Goal: Check status: Check status

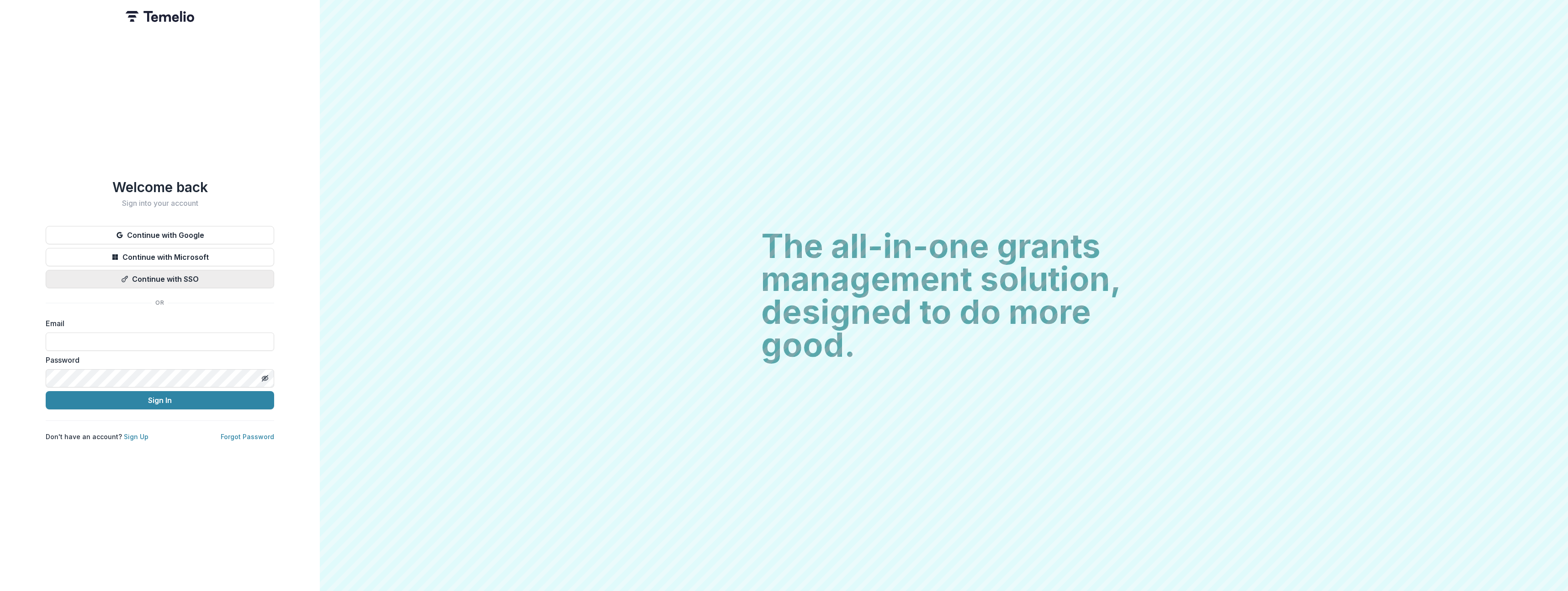
click at [172, 279] on button "Continue with SSO" at bounding box center [160, 279] width 228 height 18
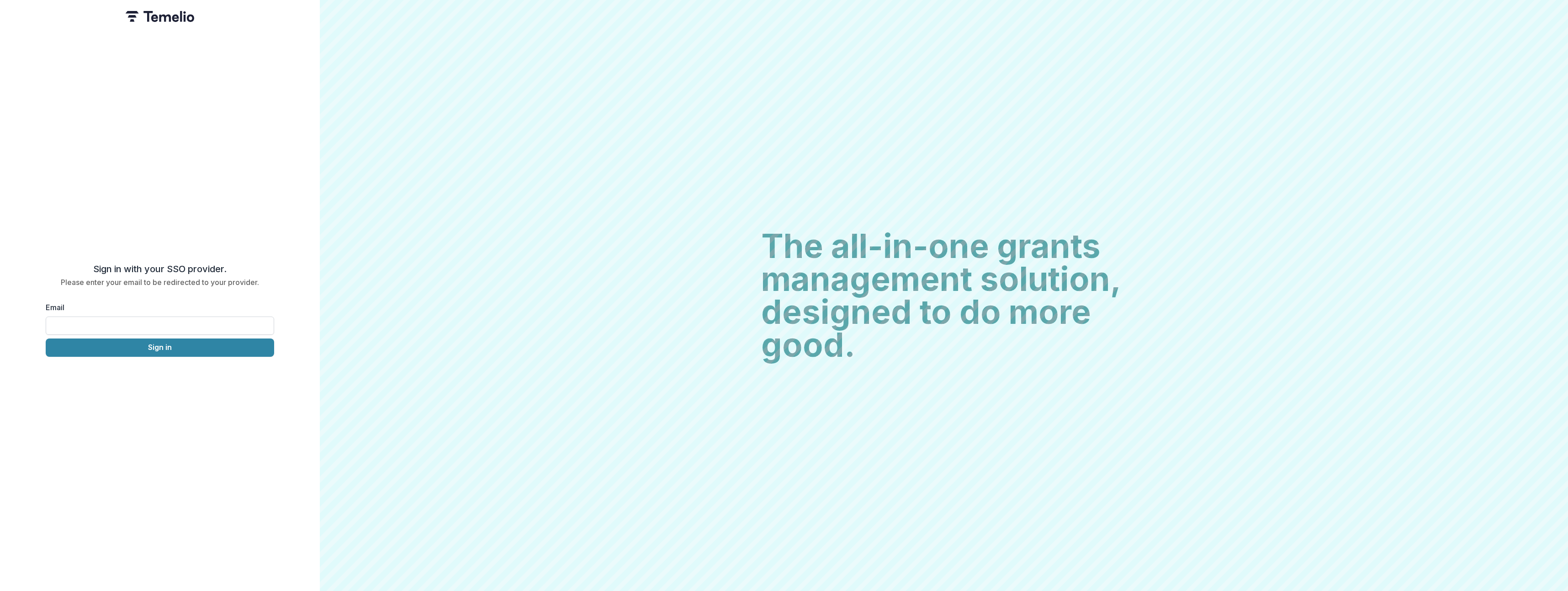
click at [156, 322] on input "Email" at bounding box center [160, 325] width 228 height 18
type input "**********"
click at [169, 345] on button "Sign in" at bounding box center [160, 347] width 228 height 18
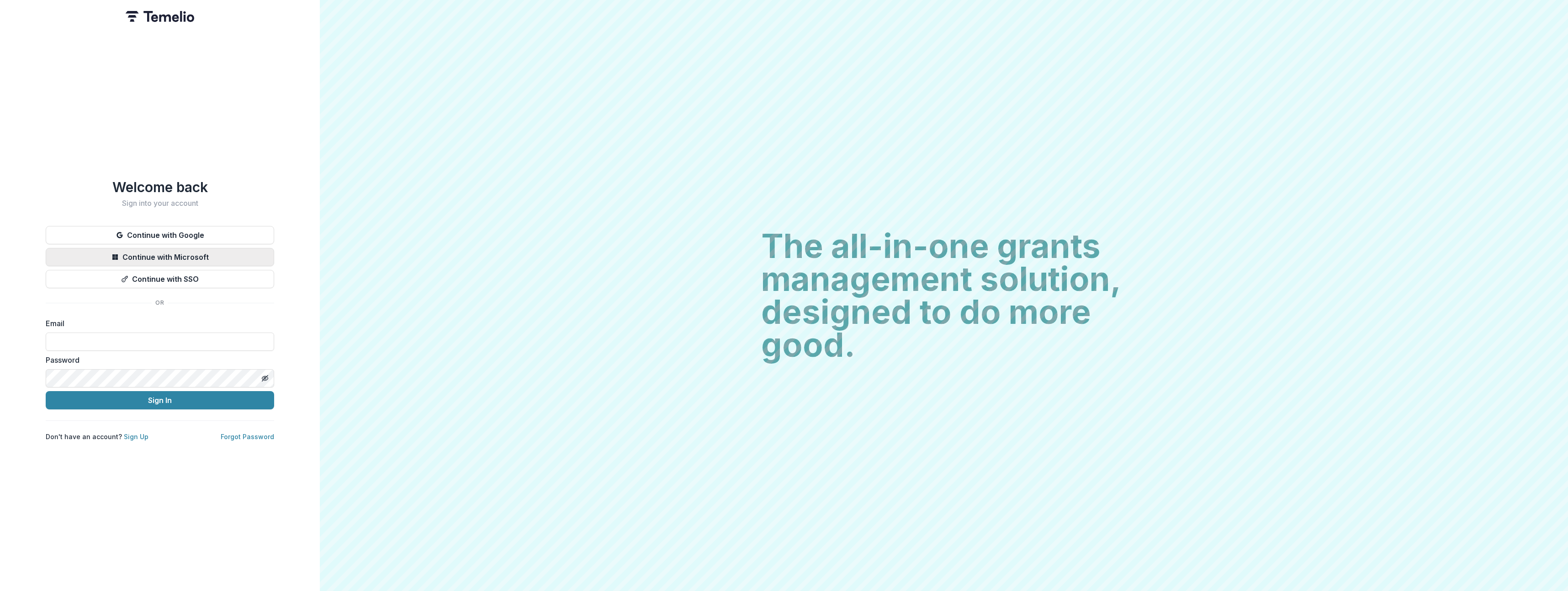
click at [170, 253] on button "Continue with Microsoft" at bounding box center [160, 256] width 228 height 18
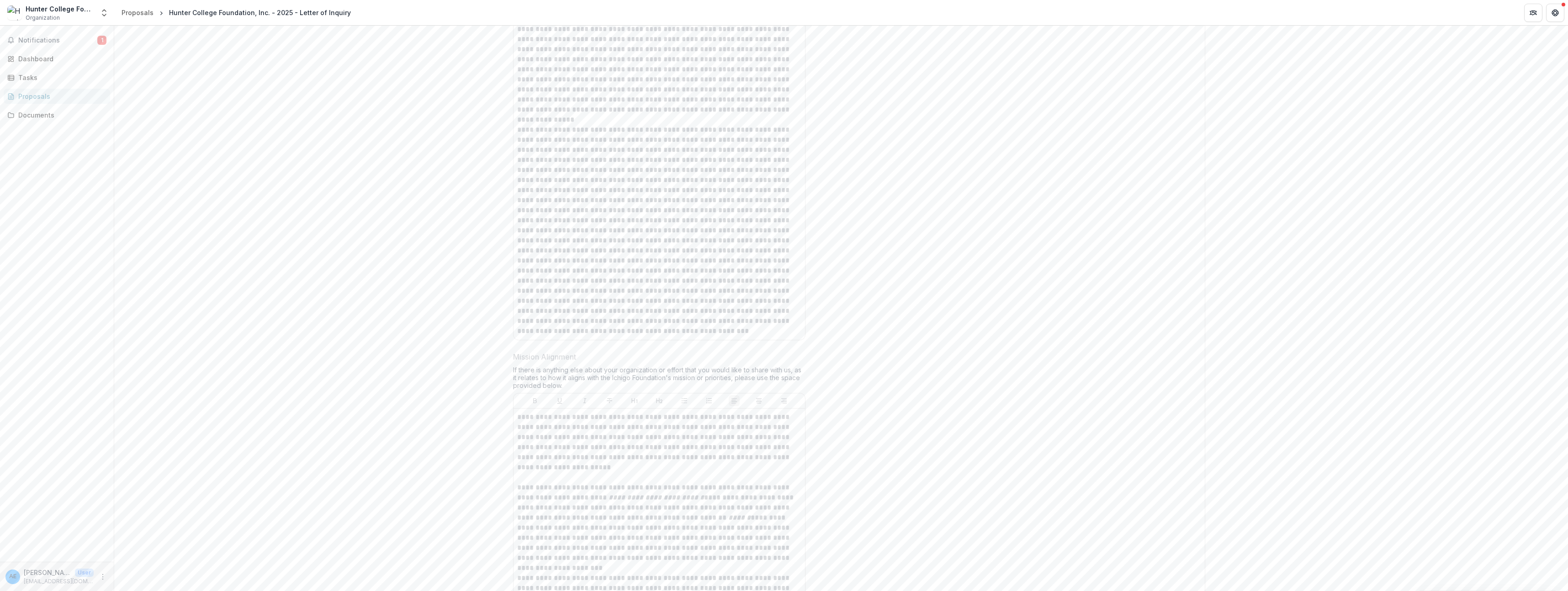
scroll to position [948, 0]
click at [50, 44] on span "Notifications" at bounding box center [57, 40] width 79 height 8
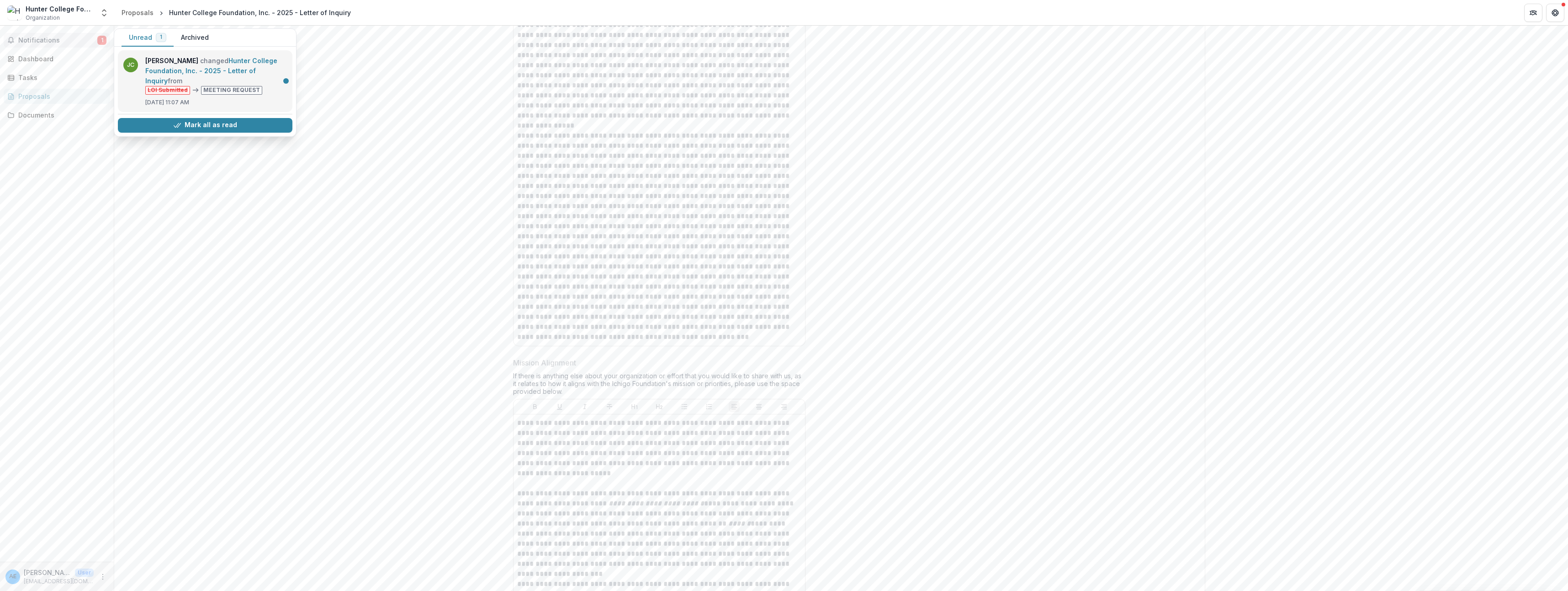
click at [234, 84] on link "Hunter College Foundation, Inc. - 2025 - Letter of Inquiry" at bounding box center [212, 71] width 132 height 28
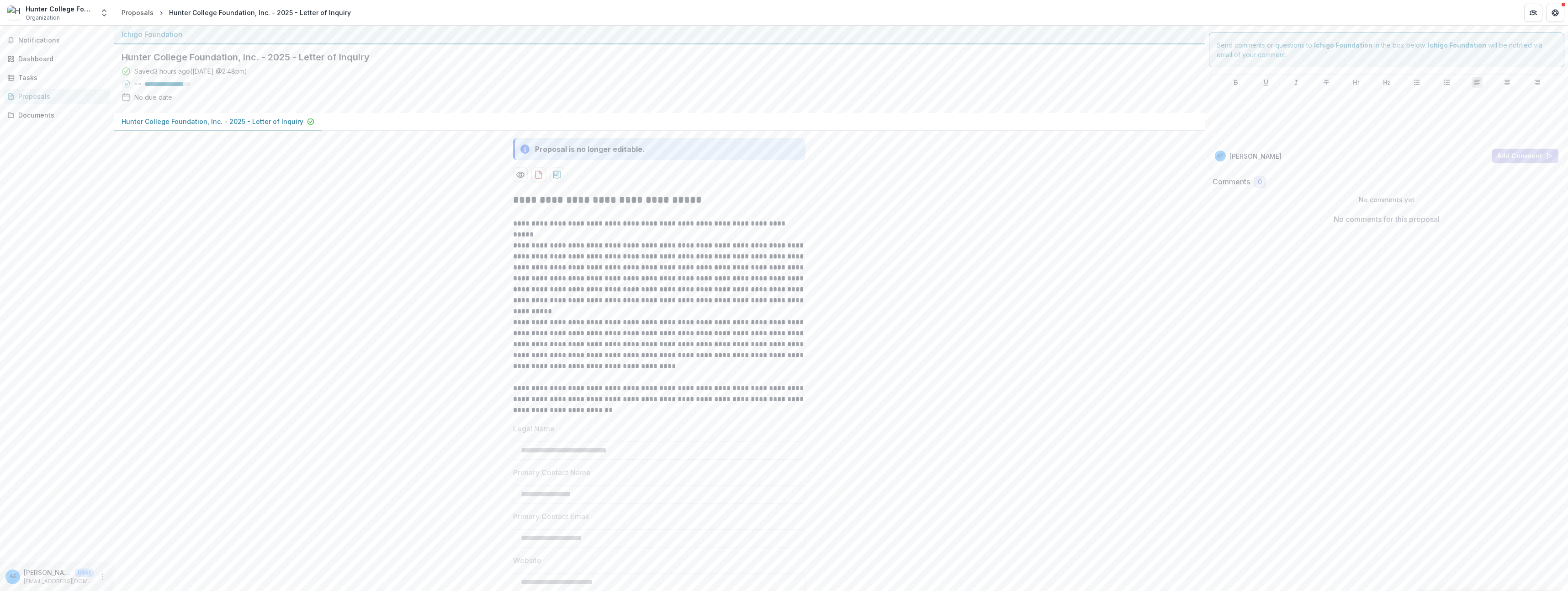
scroll to position [0, 0]
click at [1553, 15] on icon "Get Help" at bounding box center [1555, 13] width 7 height 7
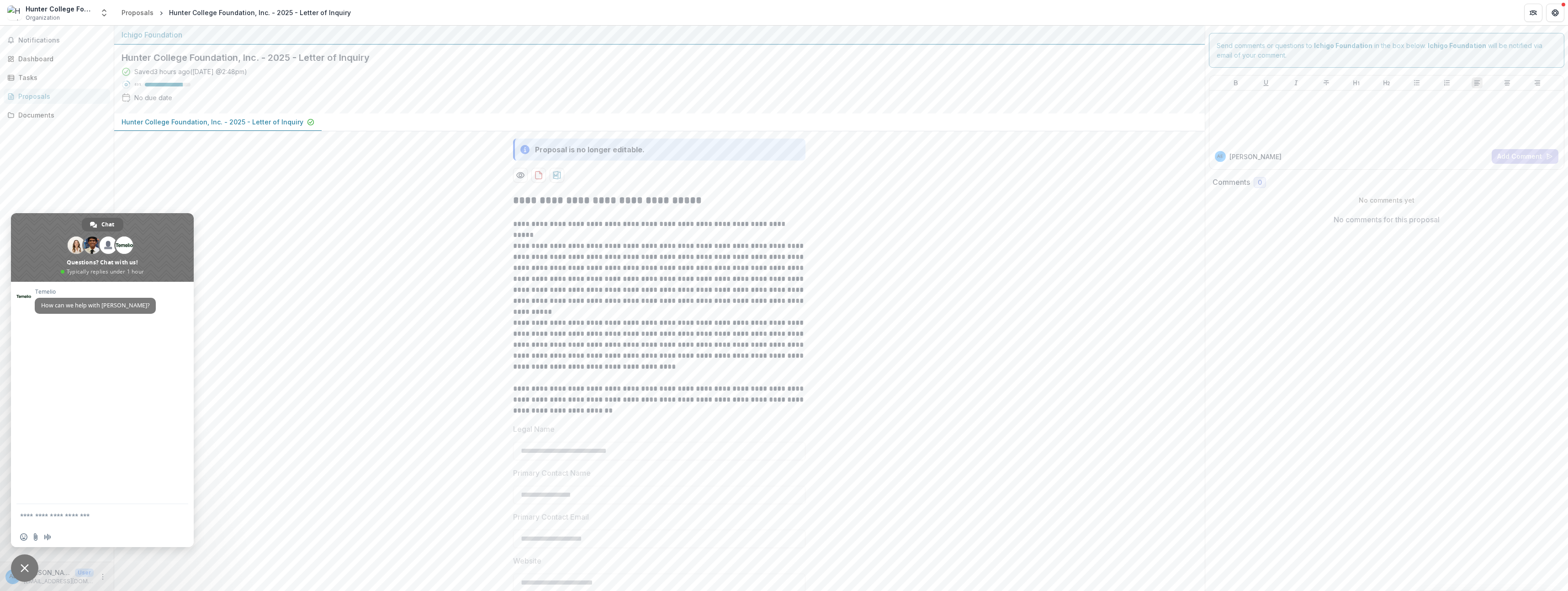
click at [108, 158] on div "Notifications Dashboard Tasks Proposals Documents" at bounding box center [57, 293] width 113 height 536
click at [33, 112] on div "Documents" at bounding box center [60, 114] width 84 height 9
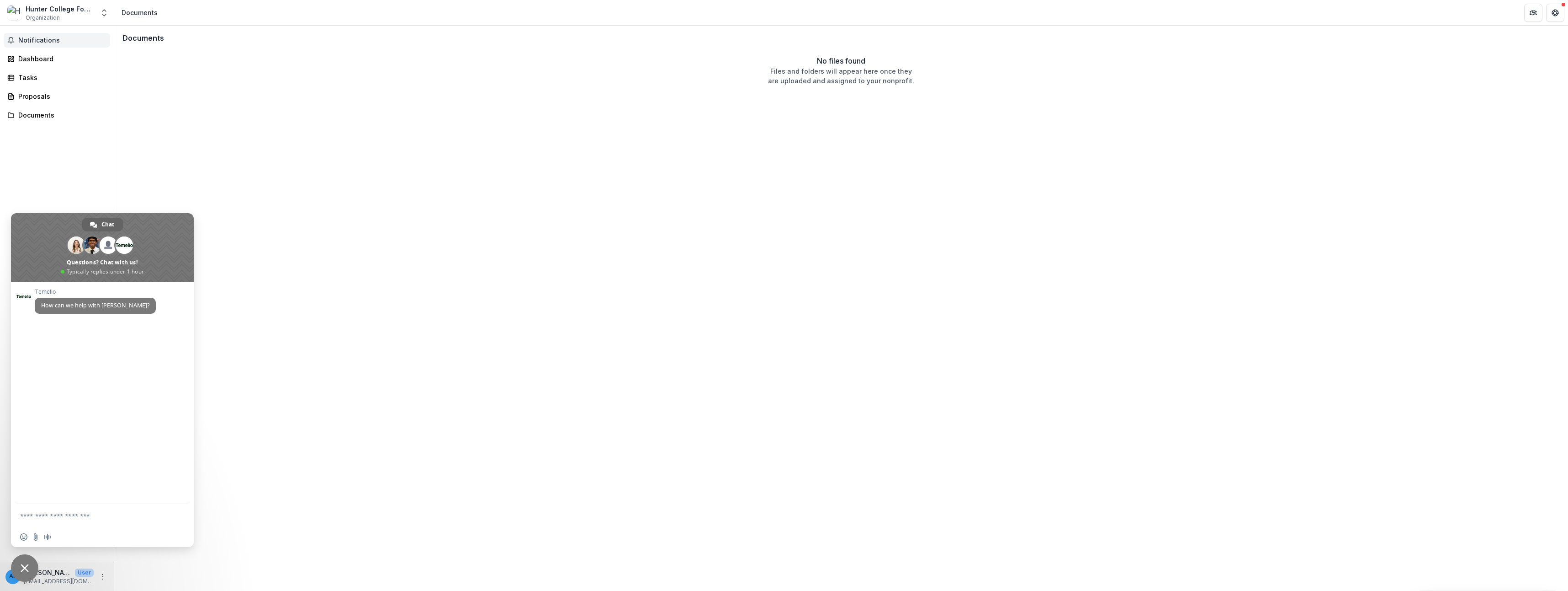
click at [40, 40] on span "Notifications" at bounding box center [62, 40] width 88 height 8
click at [36, 58] on div "Dashboard" at bounding box center [60, 58] width 84 height 9
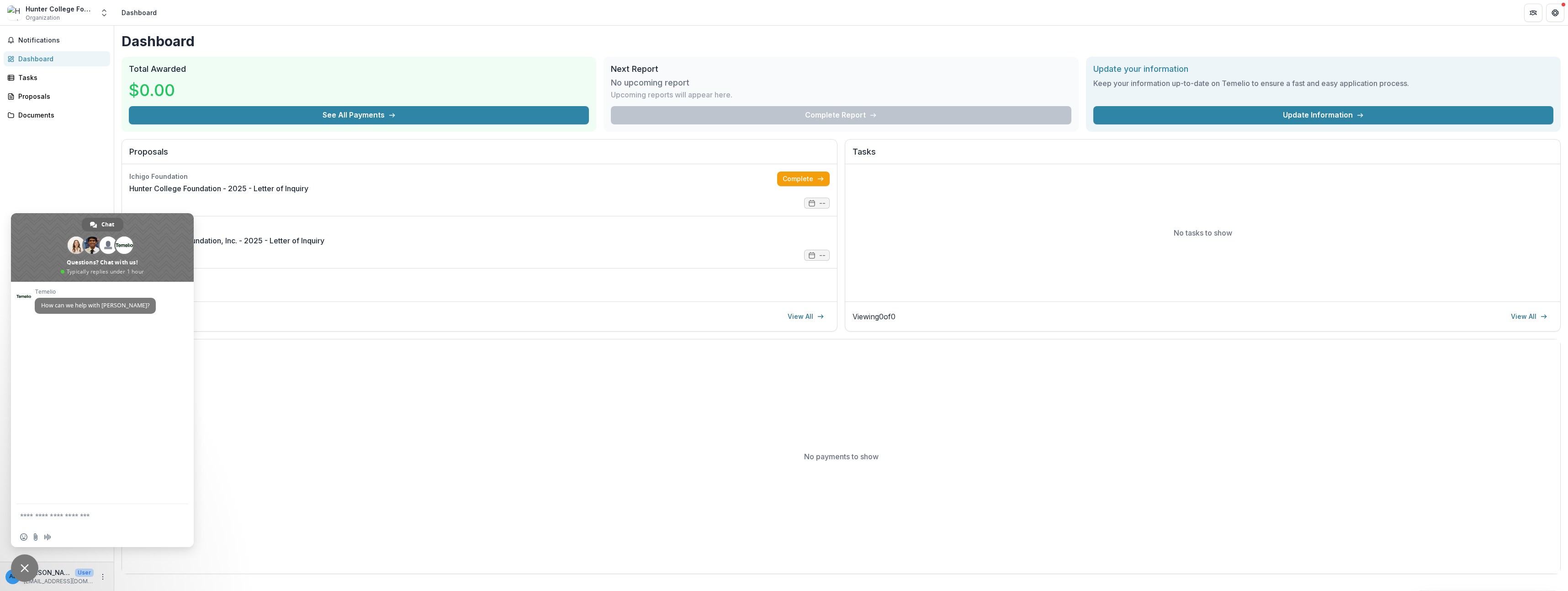
click at [841, 135] on div "Dashboard Total Awarded $0.00 See All Payments Next Report No upcoming report U…" at bounding box center [841, 303] width 1454 height 555
click at [23, 563] on span "Close chat" at bounding box center [25, 568] width 28 height 28
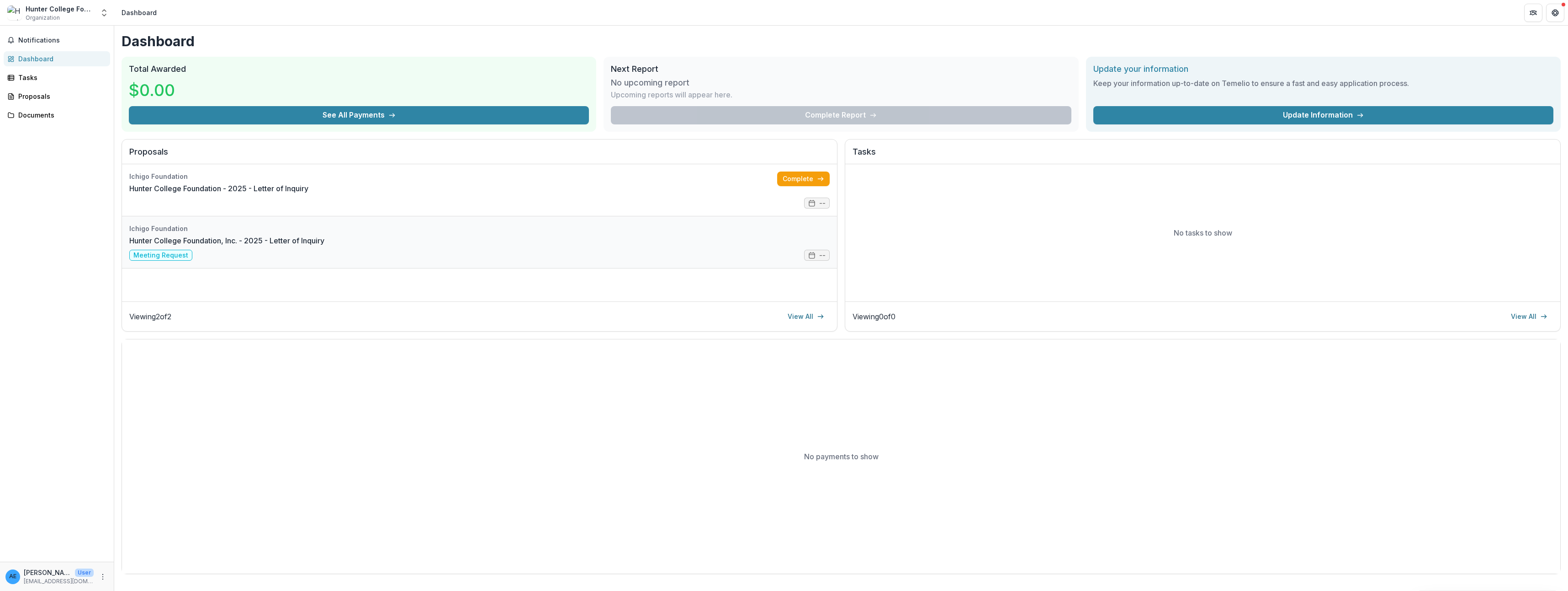
click at [160, 246] on link "Hunter College Foundation, Inc. - 2025 - Letter of Inquiry" at bounding box center [227, 240] width 195 height 11
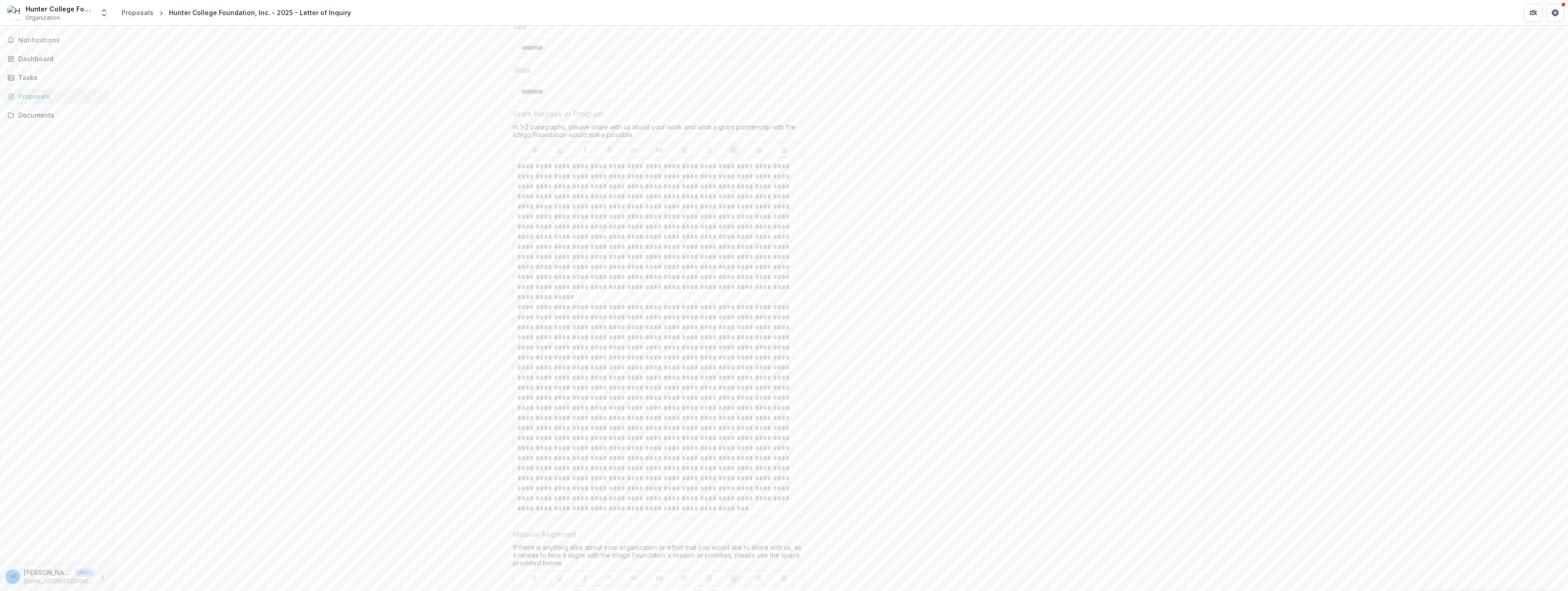
scroll to position [1086, 0]
click at [27, 82] on div "Tasks" at bounding box center [60, 77] width 84 height 9
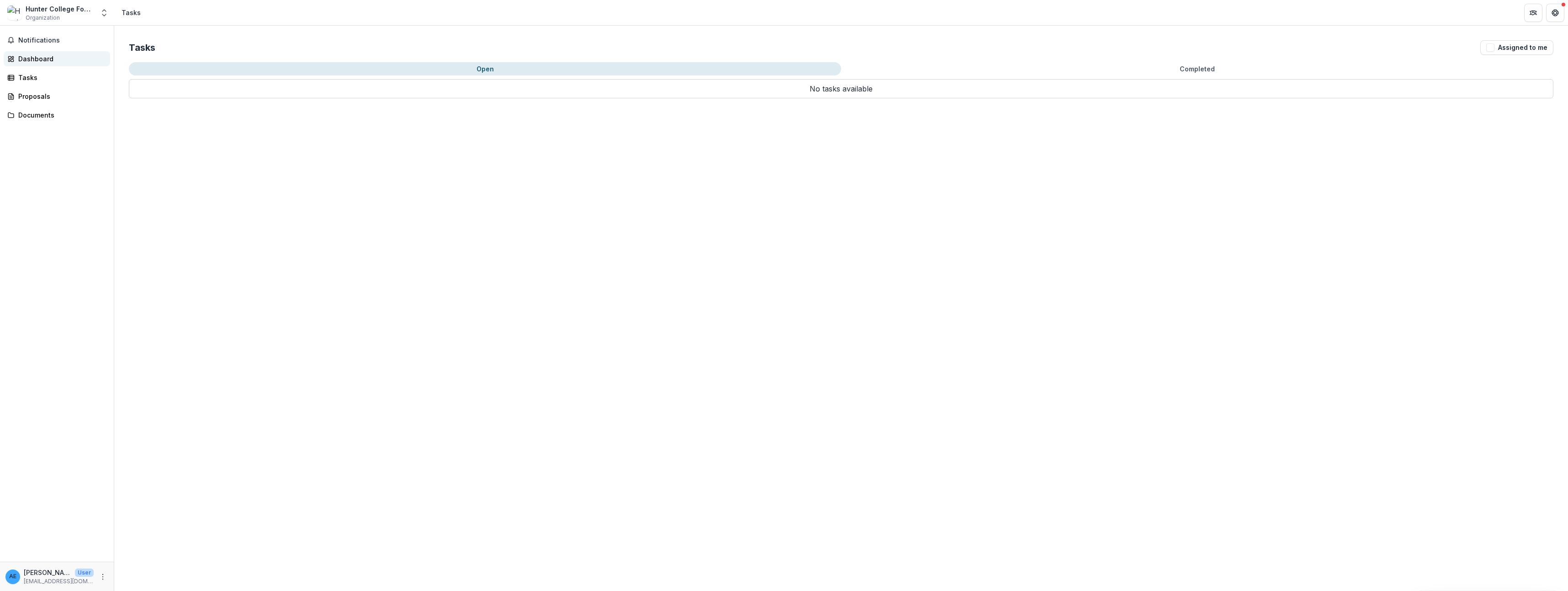
click at [41, 66] on link "Dashboard" at bounding box center [57, 58] width 106 height 15
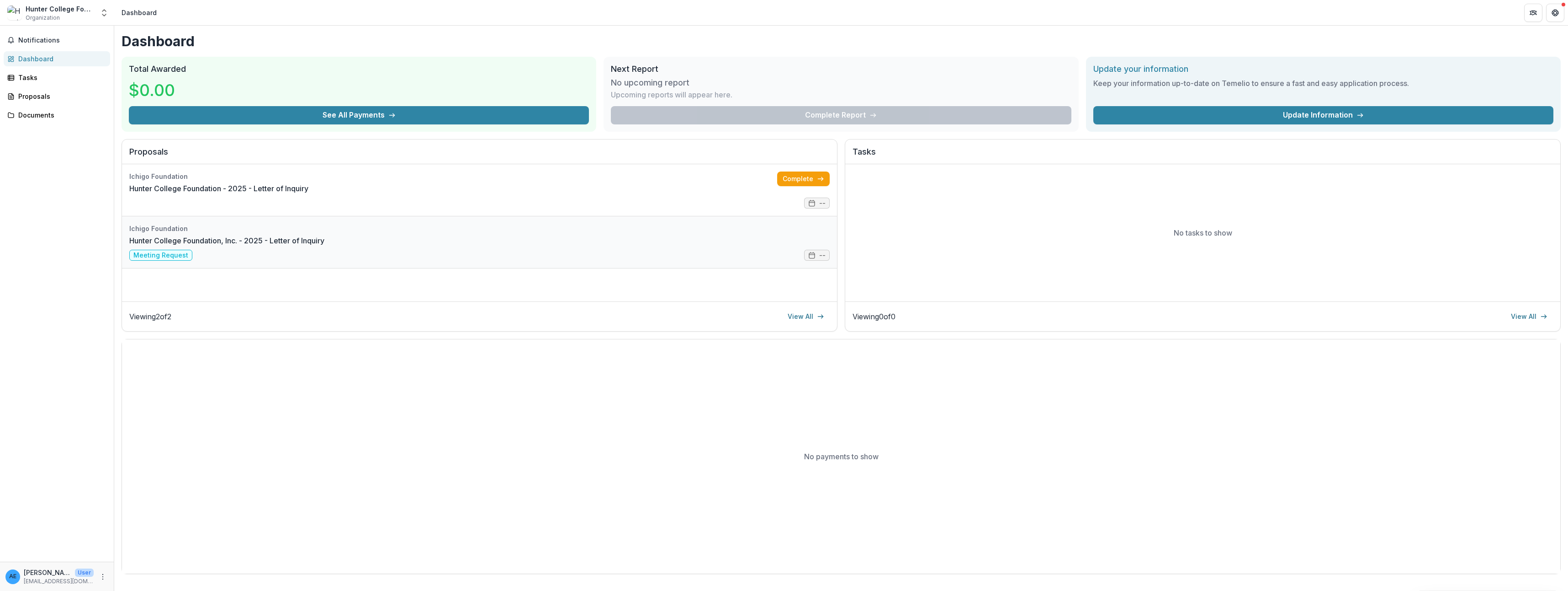
click at [324, 246] on link "Hunter College Foundation, Inc. - 2025 - Letter of Inquiry" at bounding box center [227, 240] width 195 height 11
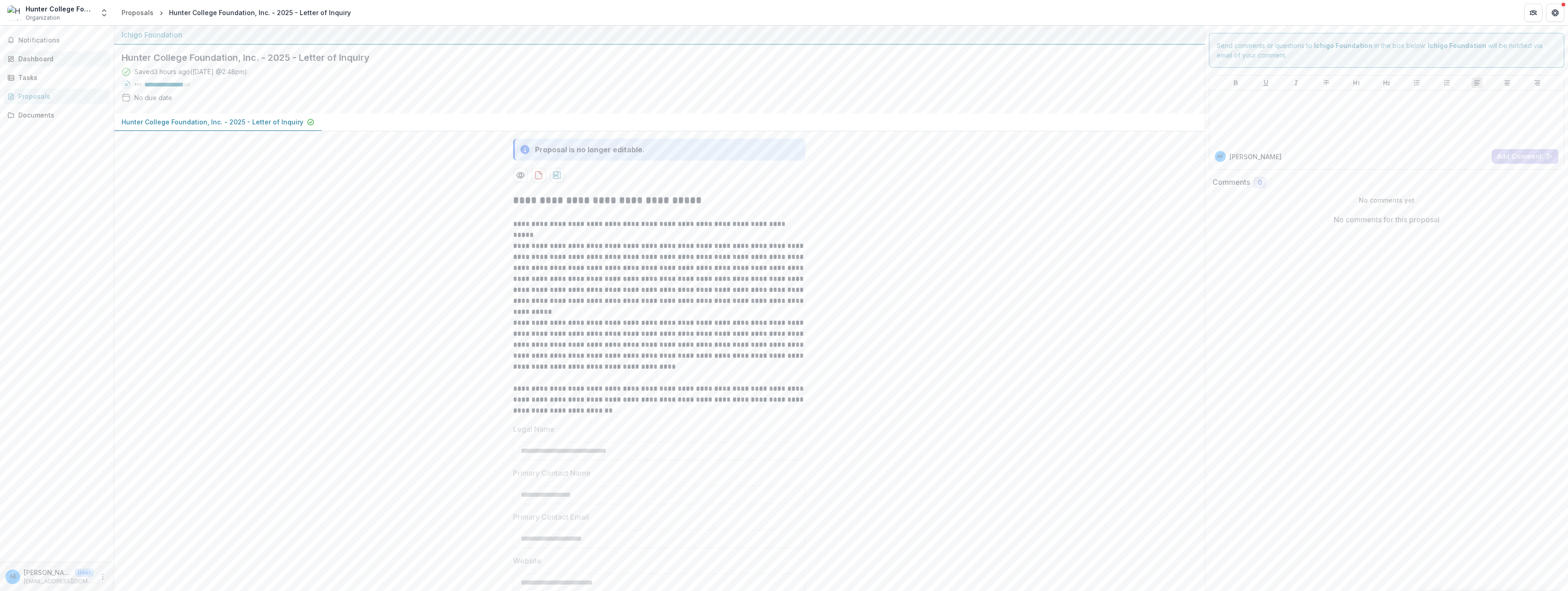
click at [47, 55] on div "Dashboard" at bounding box center [60, 58] width 84 height 9
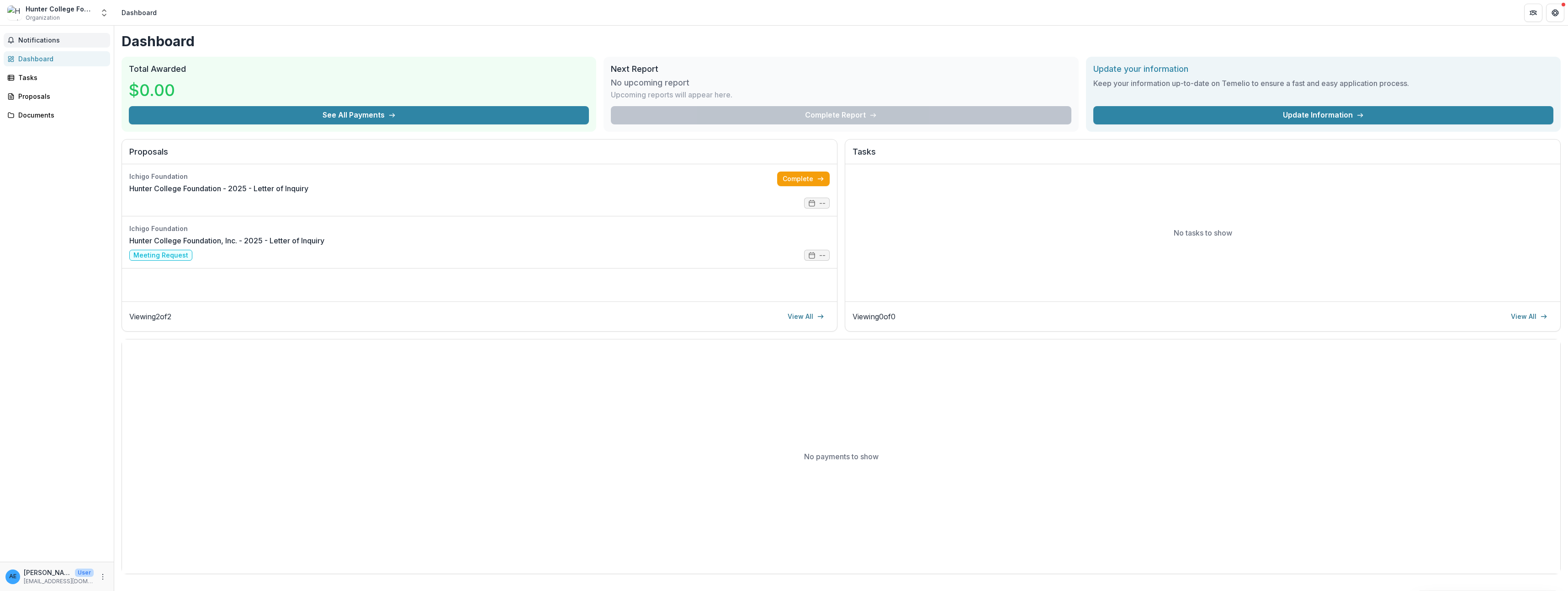
click at [46, 40] on span "Notifications" at bounding box center [62, 40] width 88 height 8
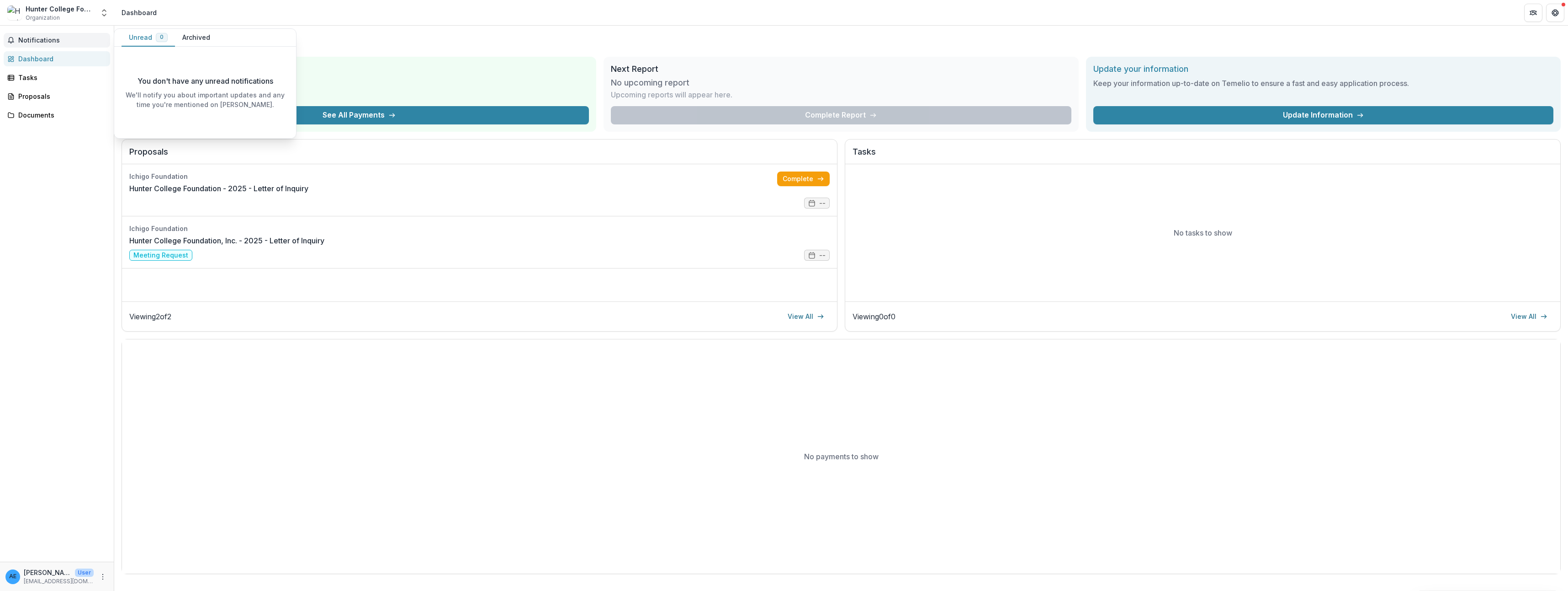
click at [194, 39] on button "Archived" at bounding box center [196, 38] width 42 height 17
click at [171, 71] on link "Hunter College Foundation, Inc. - 2025 - Letter of Inquiry" at bounding box center [212, 71] width 132 height 28
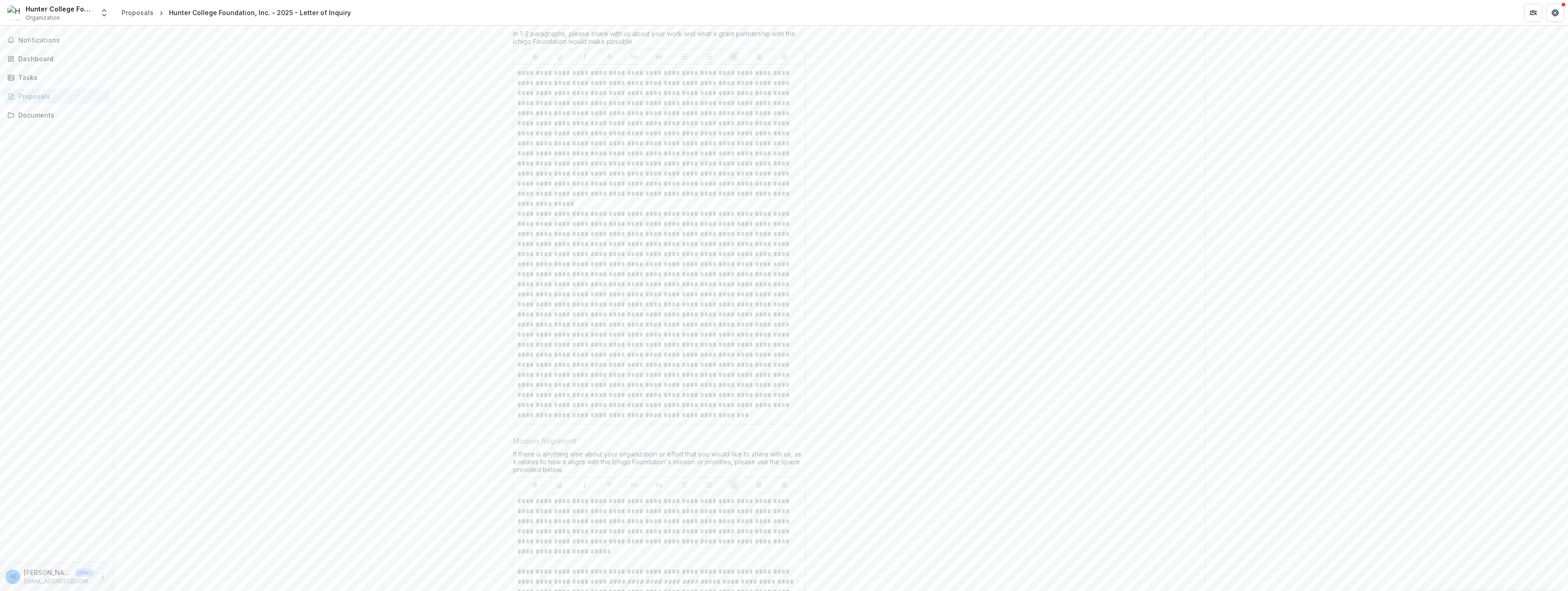
scroll to position [1086, 0]
